Goal: Task Accomplishment & Management: Use online tool/utility

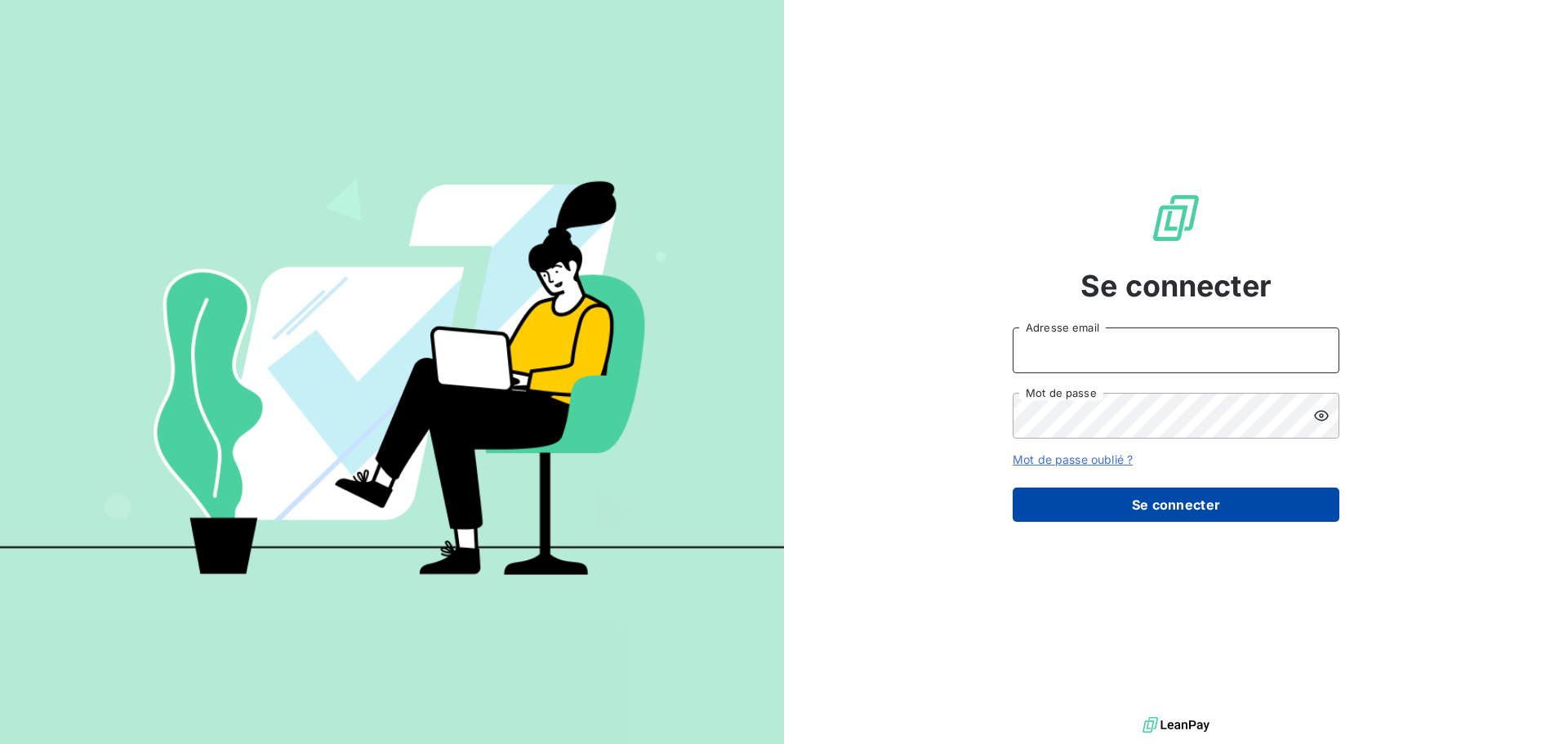
type input "[PERSON_NAME][EMAIL_ADDRESS][DOMAIN_NAME]"
click at [1136, 498] on button "Se connecter" at bounding box center [1176, 505] width 327 height 35
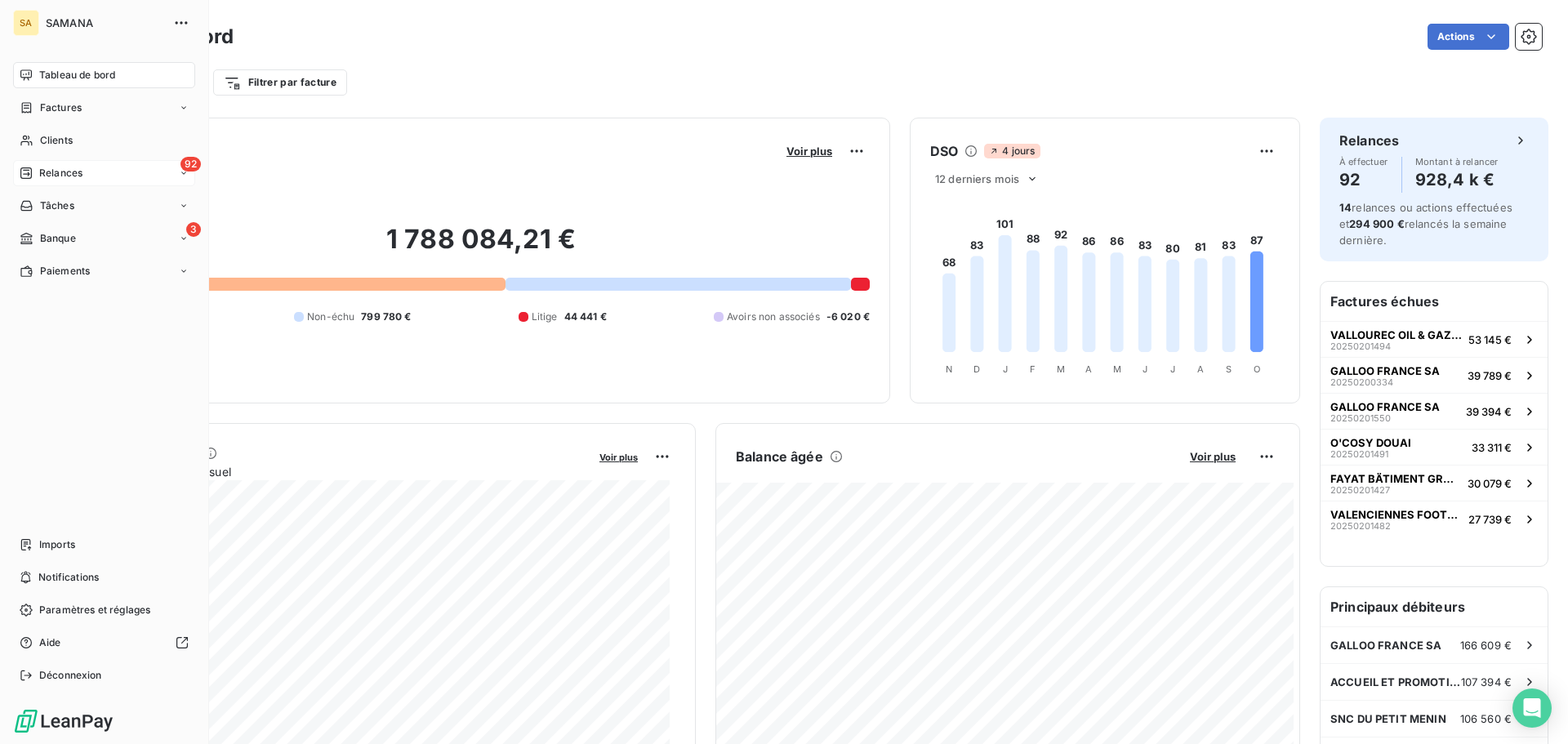
click at [74, 181] on div "92 Relances" at bounding box center [104, 173] width 182 height 26
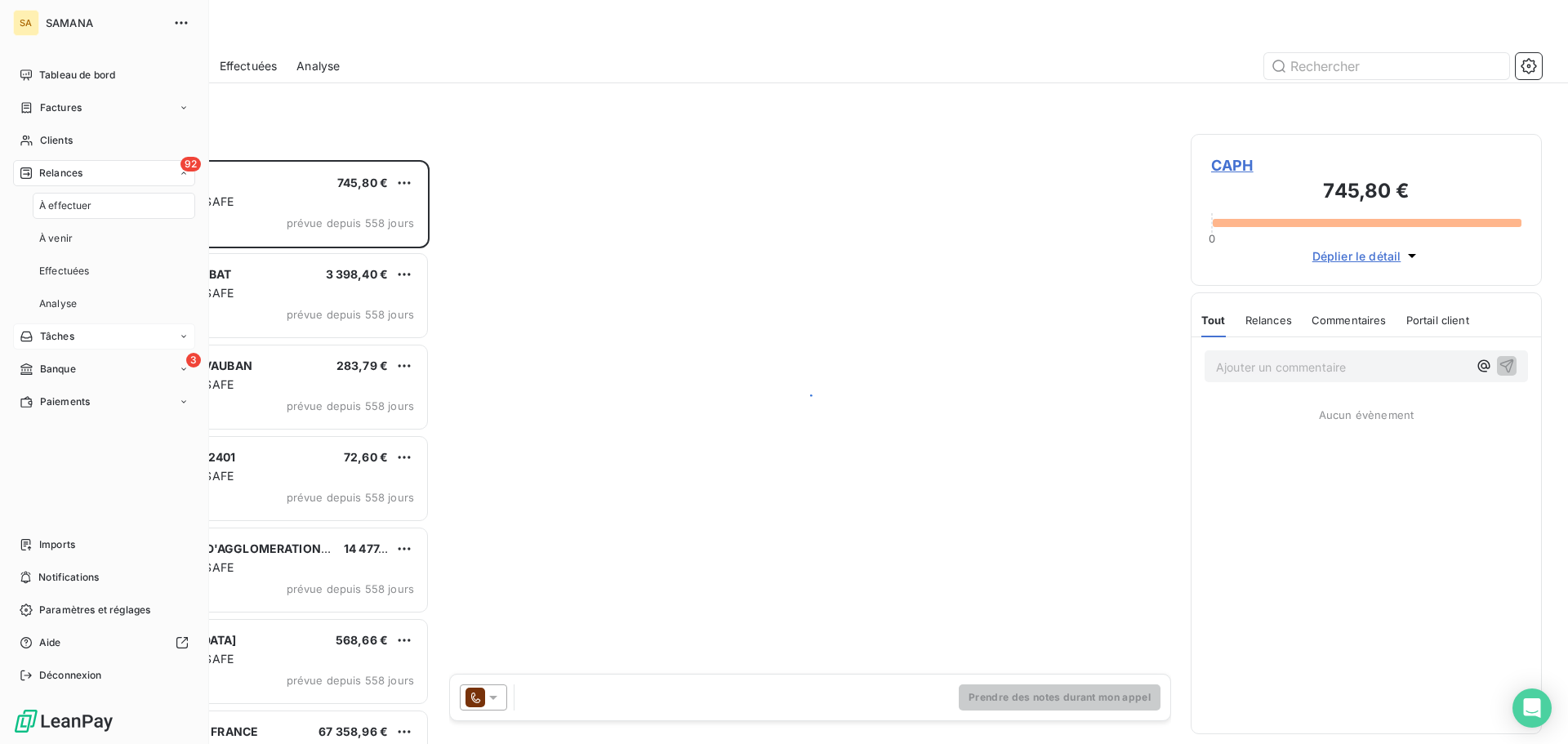
scroll to position [571, 339]
click at [87, 362] on div "3 Banque" at bounding box center [104, 368] width 182 height 26
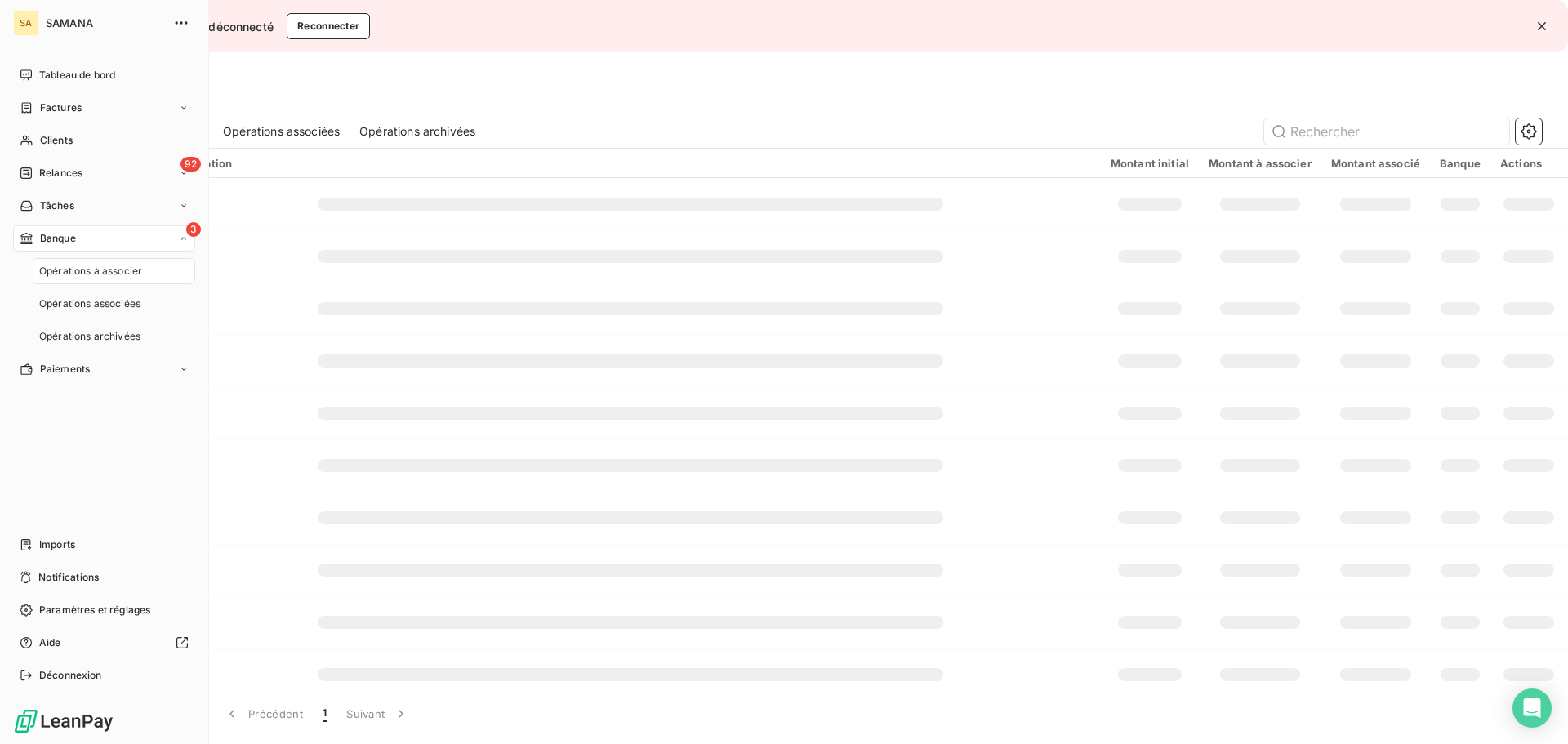
click at [93, 267] on span "Opérations à associer" at bounding box center [91, 271] width 103 height 15
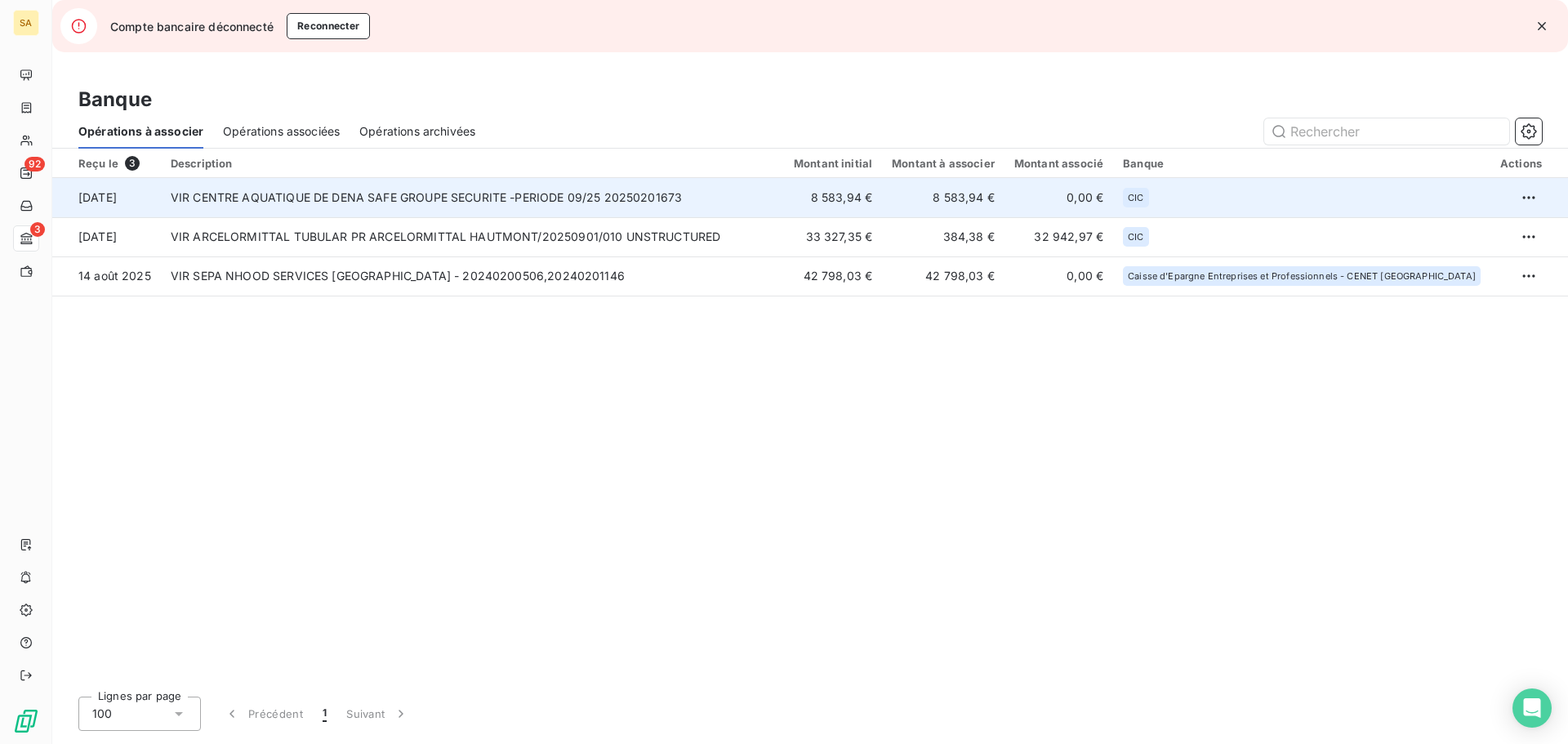
click at [416, 199] on td "VIR CENTRE AQUATIQUE DE DENA SAFE GROUPE SECURITE -PERIODE 09/25 20250201673" at bounding box center [473, 198] width 623 height 39
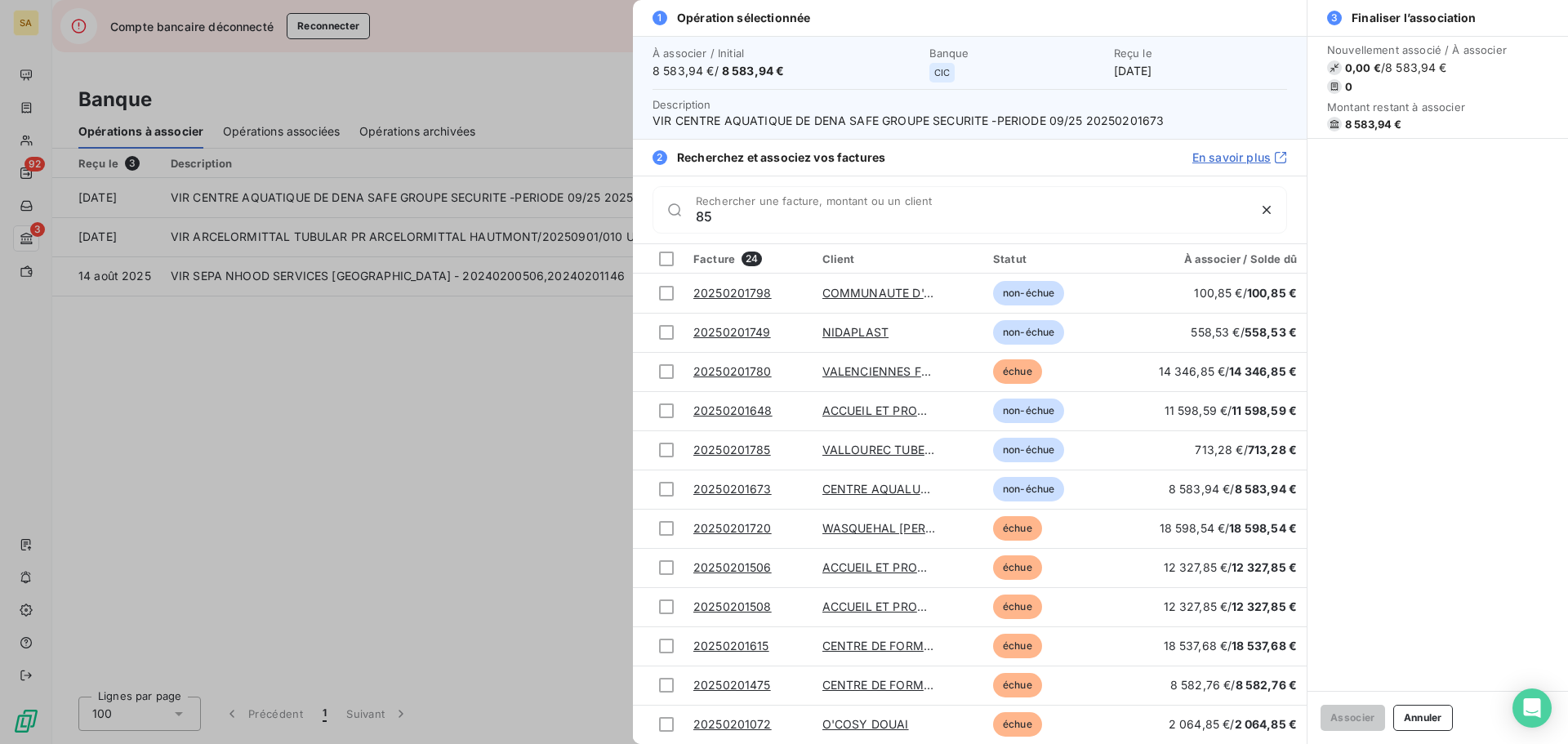
type input "8"
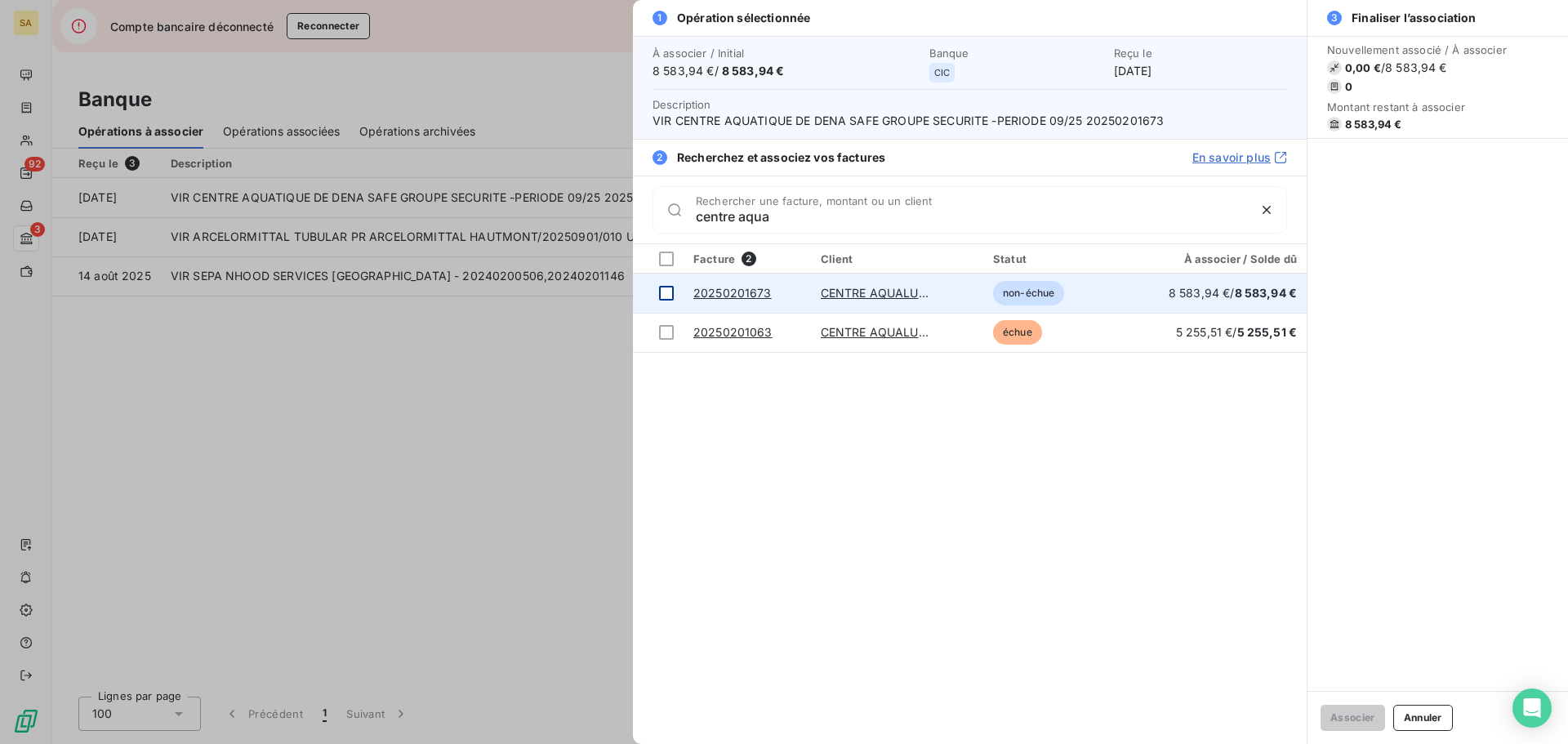
type input "centre aqua"
click at [666, 291] on div at bounding box center [666, 293] width 15 height 15
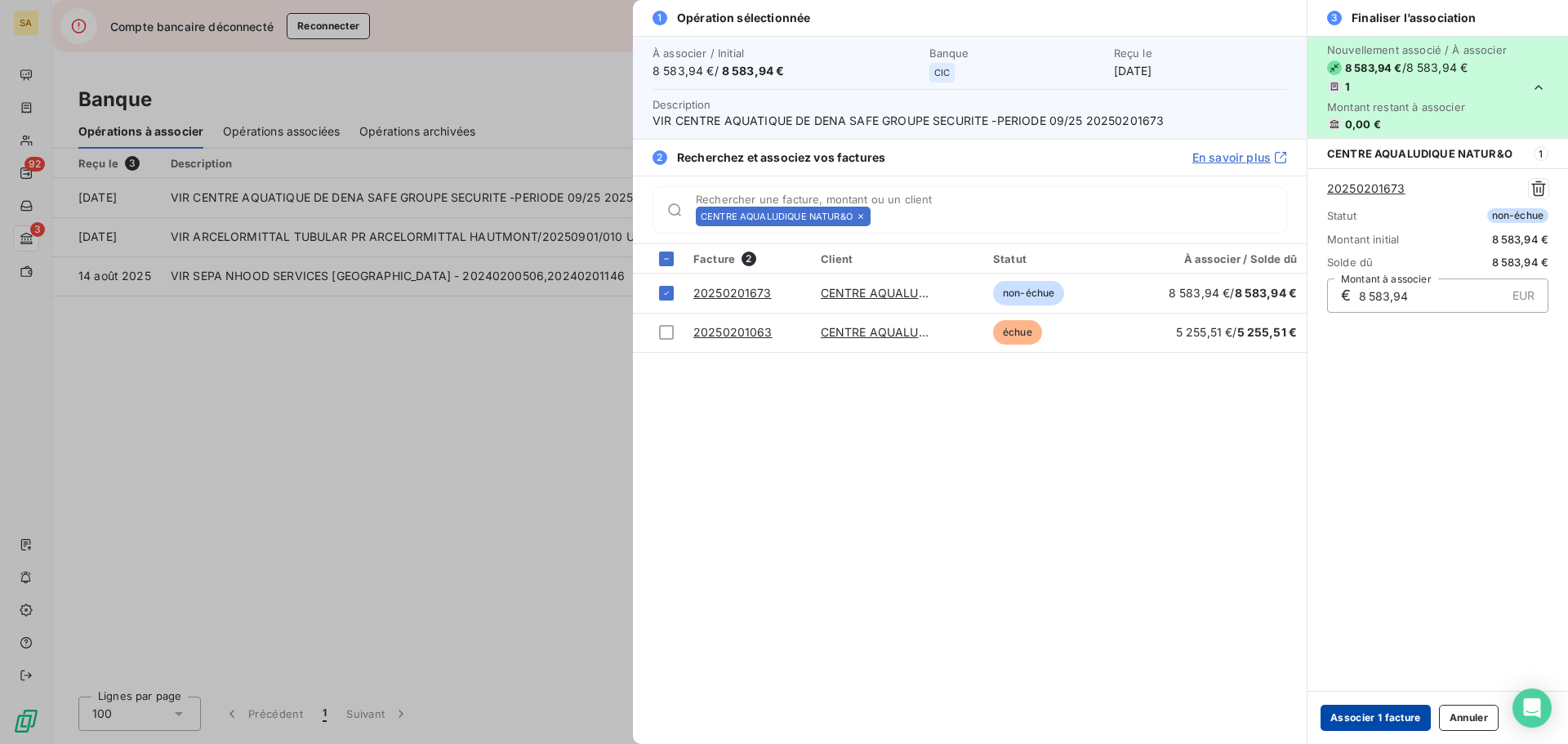
click at [1362, 724] on button "Associer 1 facture" at bounding box center [1376, 717] width 110 height 26
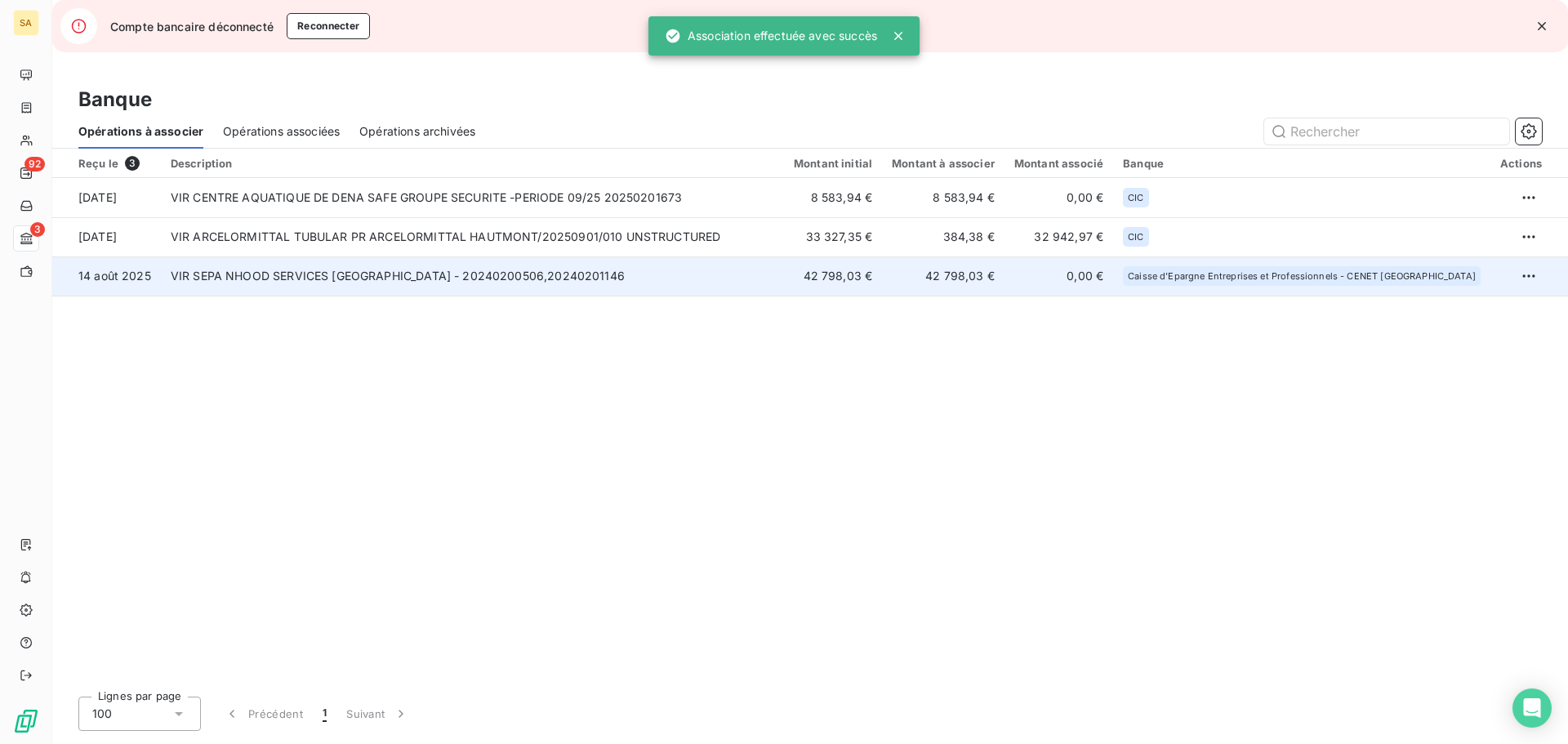
drag, startPoint x: 802, startPoint y: 300, endPoint x: 728, endPoint y: 282, distance: 76.2
click at [802, 299] on div "Reçu le 3 Description Montant initial Montant à associer Montant associé Banque…" at bounding box center [810, 416] width 1515 height 535
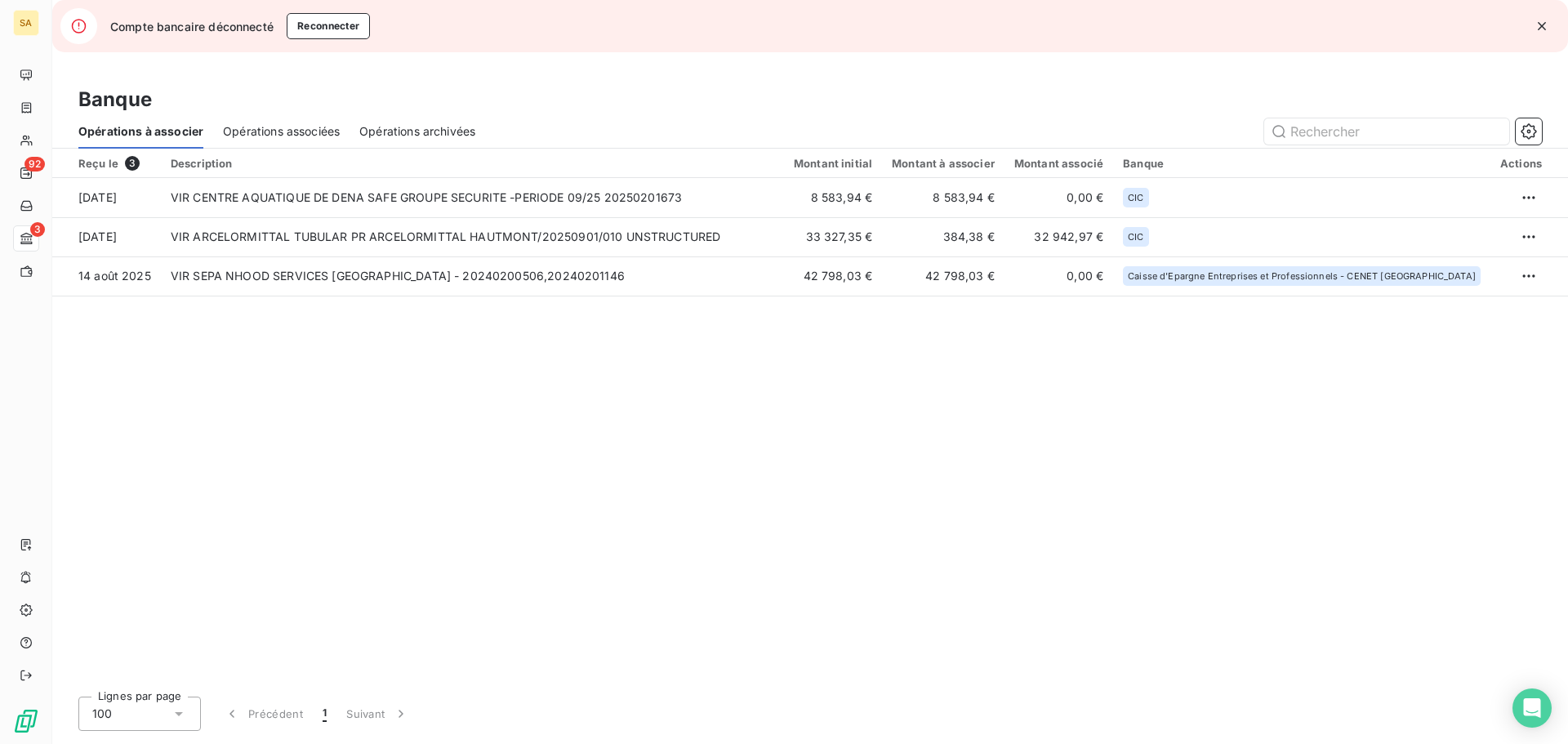
click at [1540, 25] on icon "button" at bounding box center [1541, 26] width 8 height 8
